Goal: Navigation & Orientation: Find specific page/section

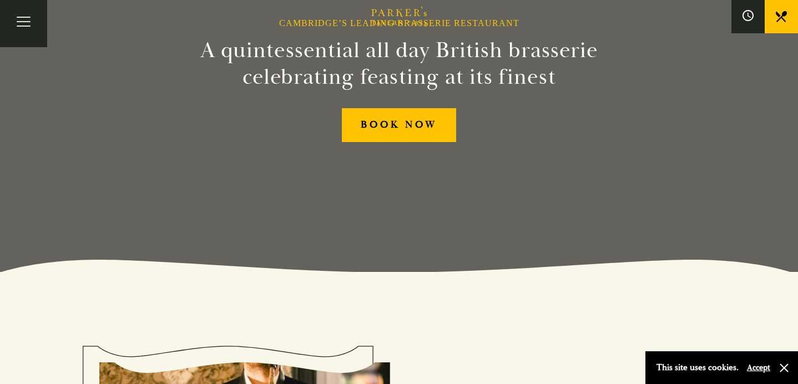
scroll to position [106, 0]
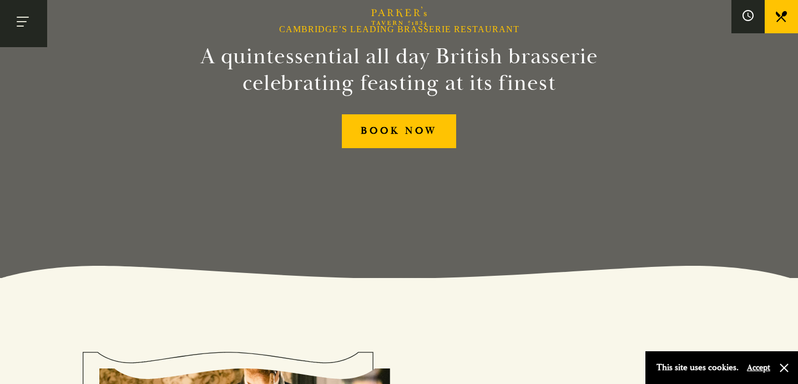
click at [25, 18] on button "Toggle navigation" at bounding box center [23, 23] width 47 height 47
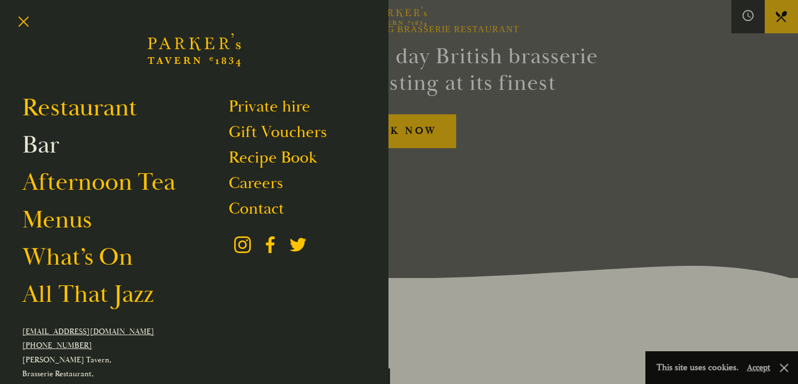
click at [42, 151] on link "Bar" at bounding box center [40, 144] width 37 height 31
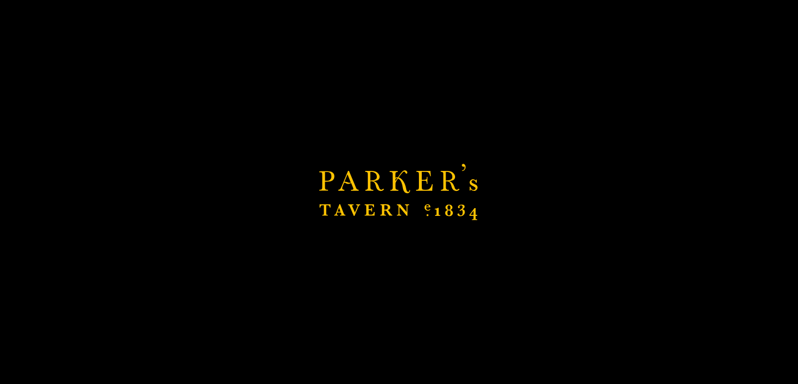
scroll to position [386, 0]
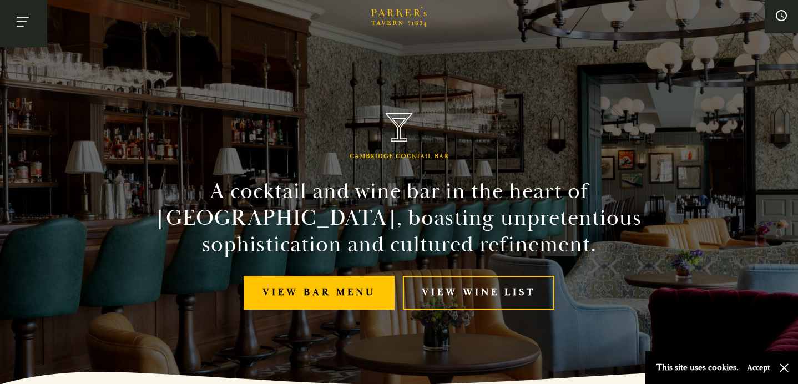
click at [18, 29] on button "Toggle navigation" at bounding box center [23, 23] width 47 height 47
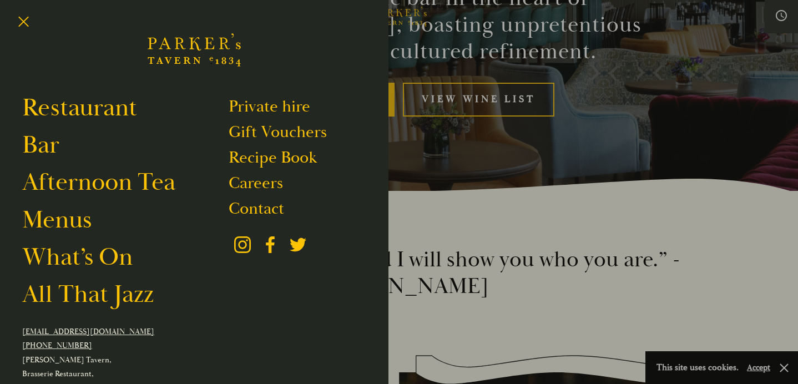
click at [608, 123] on div at bounding box center [399, 192] width 798 height 384
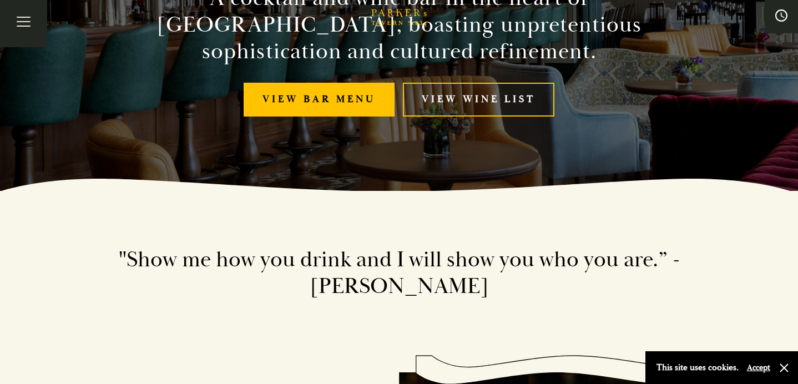
click at [779, 16] on icon at bounding box center [782, 15] width 12 height 12
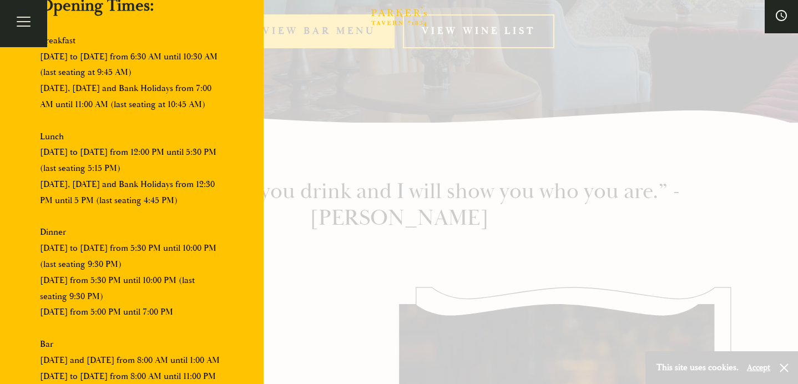
scroll to position [276, 0]
